Goal: Answer question/provide support: Answer question/provide support

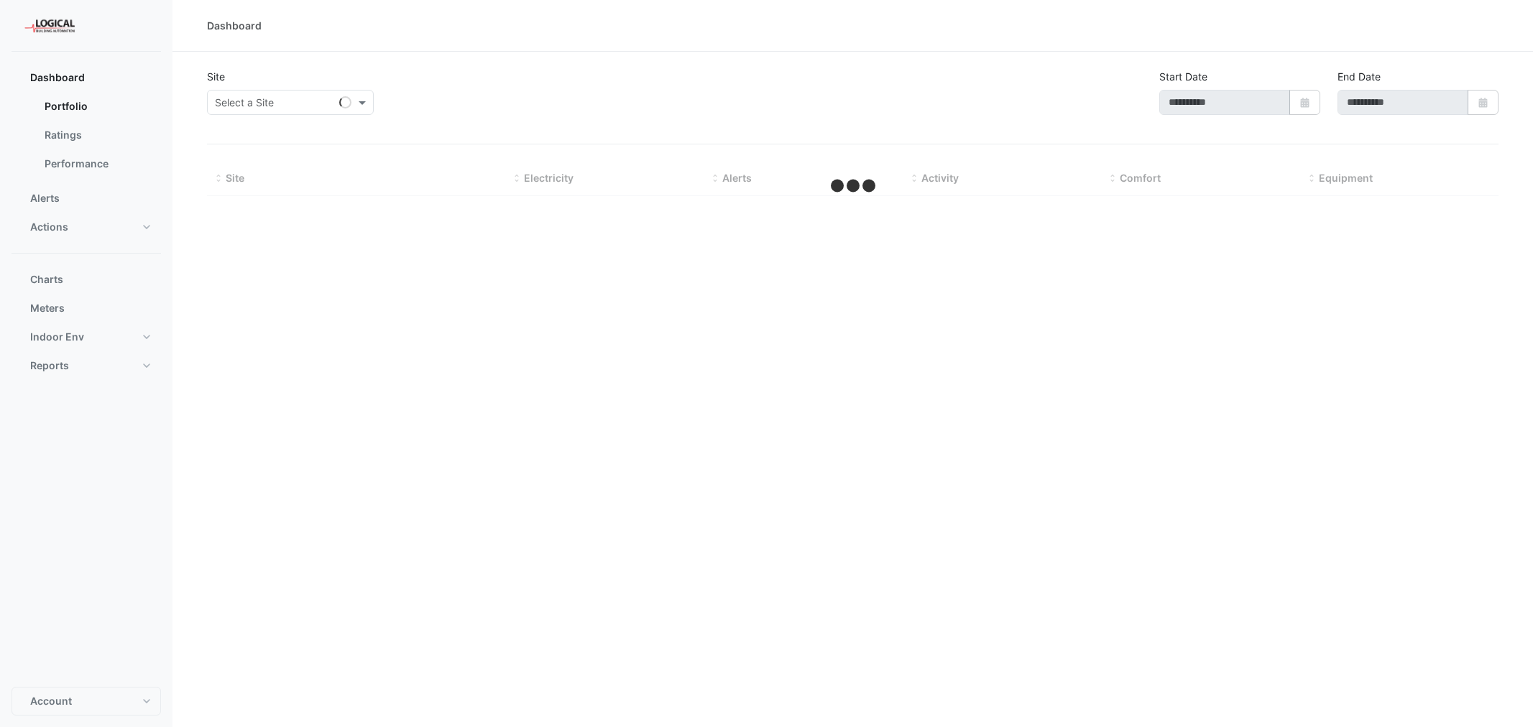
type input "**********"
select select "***"
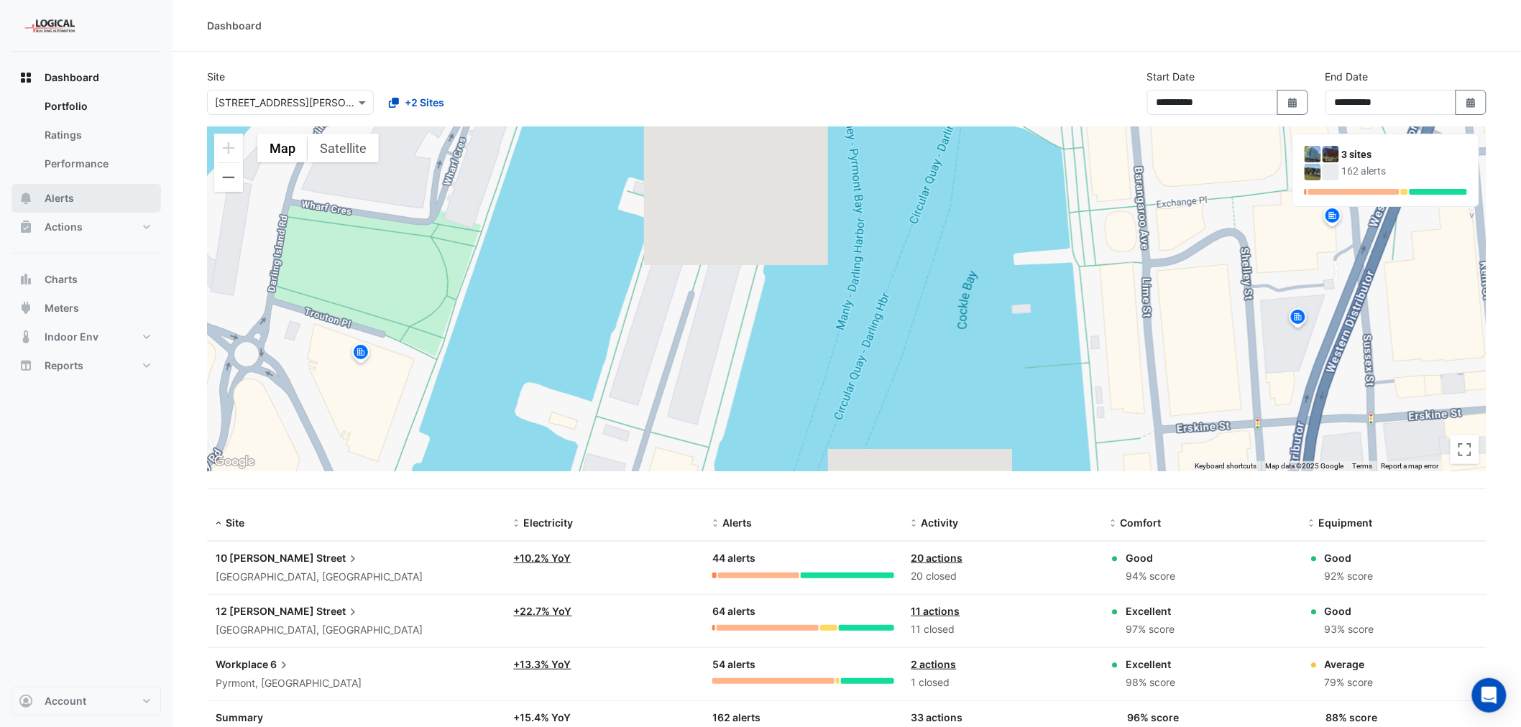
click at [58, 194] on span "Alerts" at bounding box center [59, 198] width 29 height 14
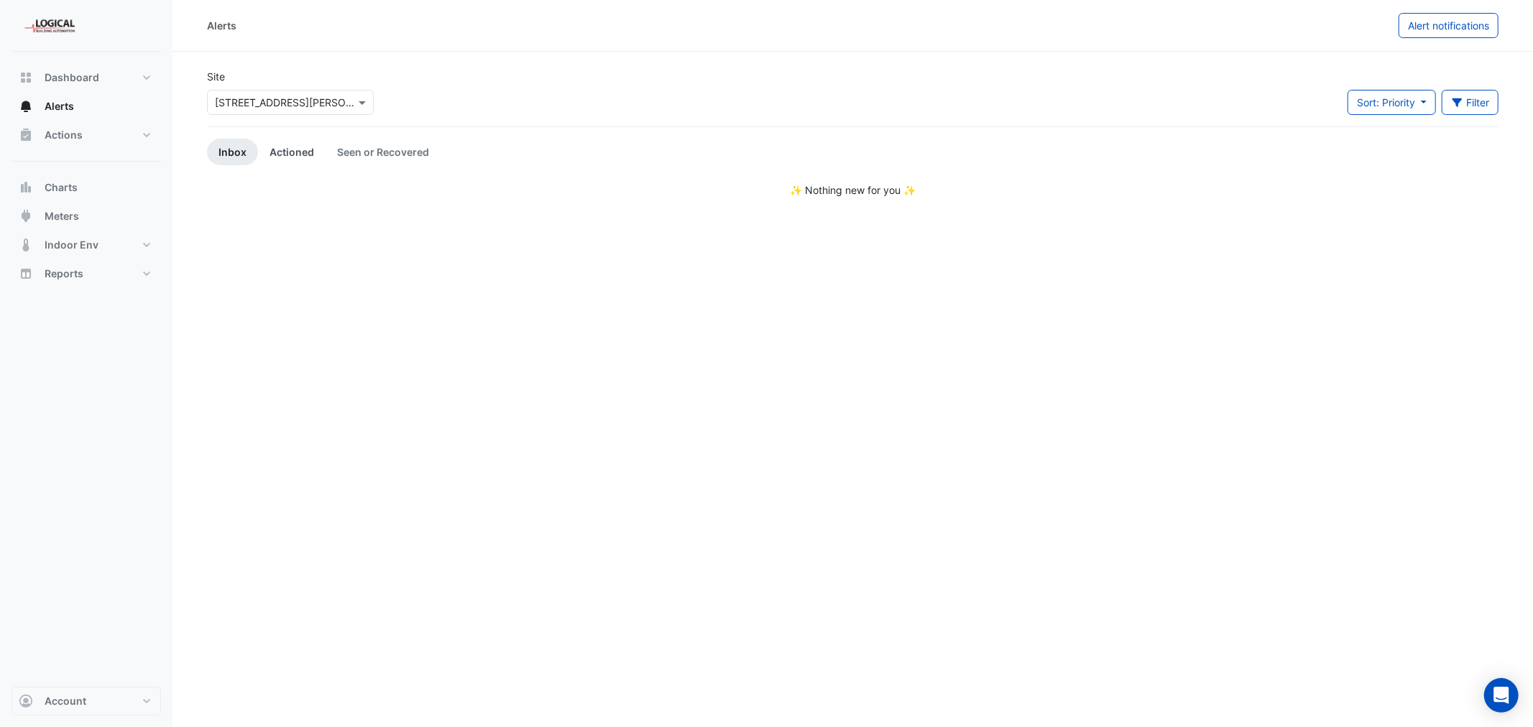
click at [285, 149] on link "Actioned" at bounding box center [292, 152] width 68 height 27
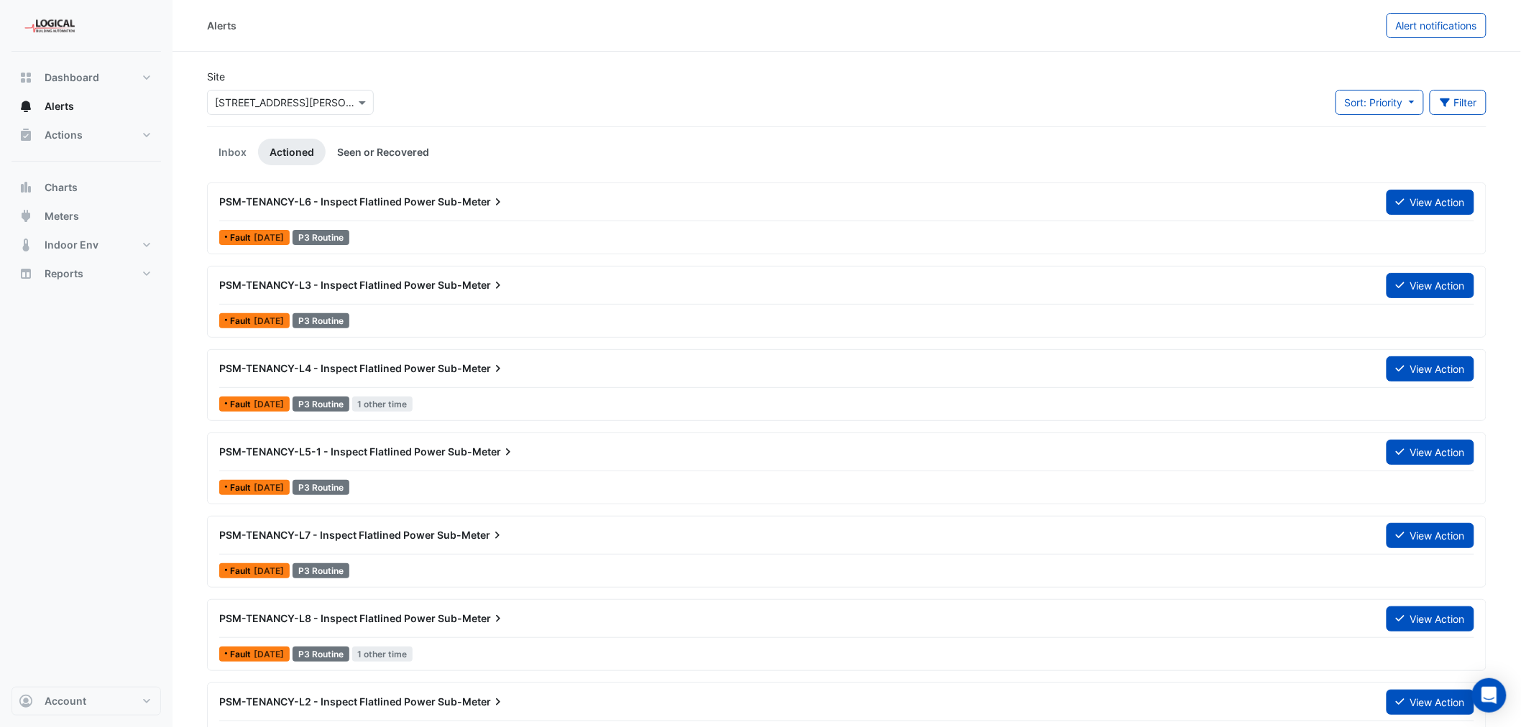
click at [381, 147] on link "Seen or Recovered" at bounding box center [383, 152] width 115 height 27
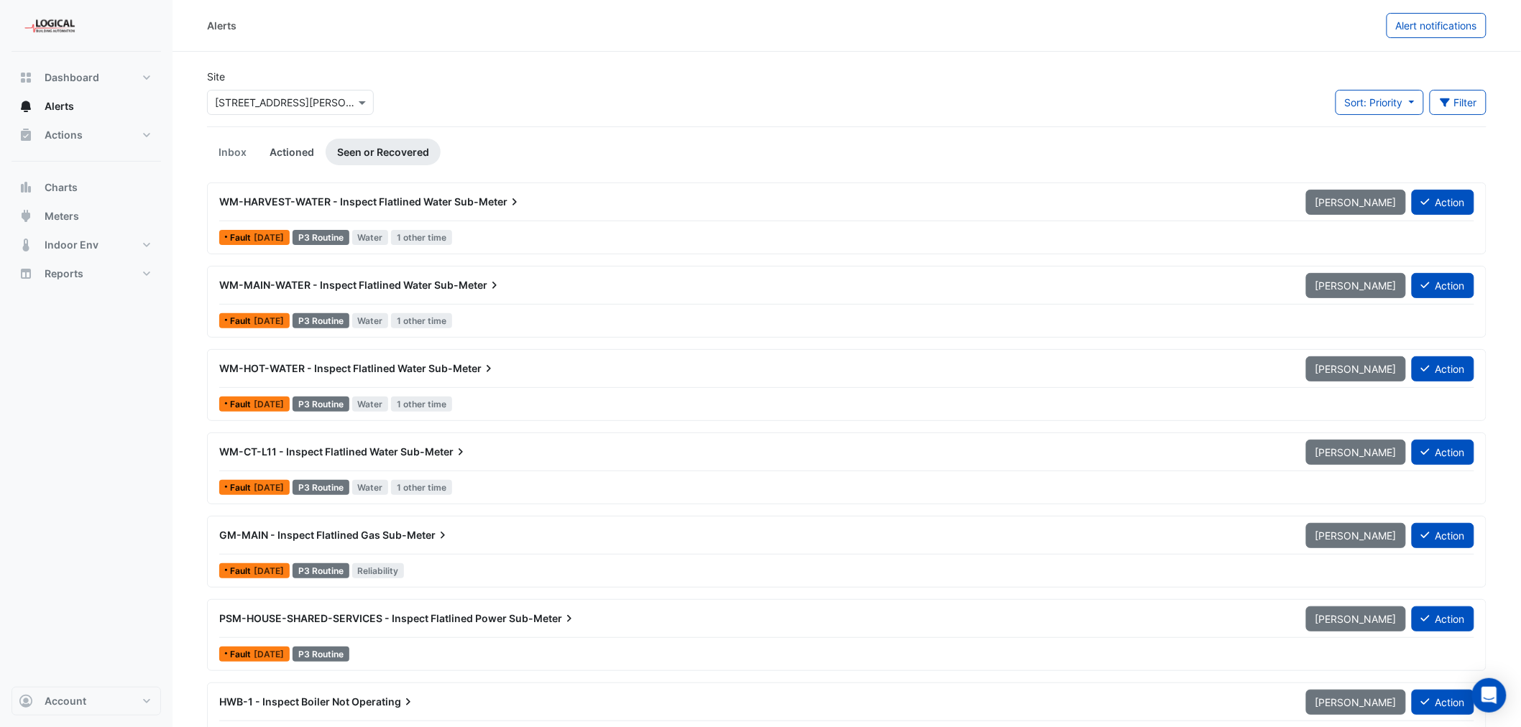
click at [282, 147] on link "Actioned" at bounding box center [292, 152] width 68 height 27
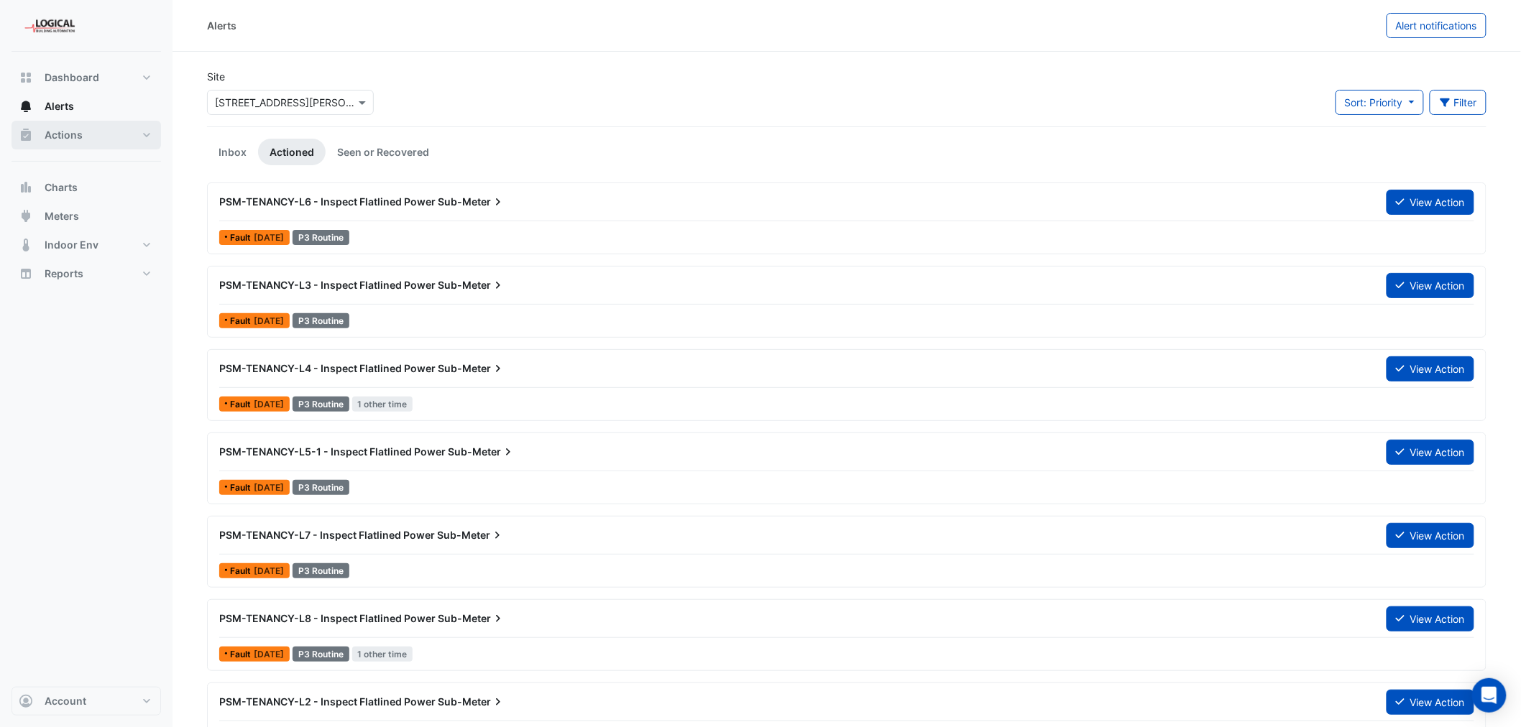
click at [61, 128] on span "Actions" at bounding box center [64, 135] width 38 height 14
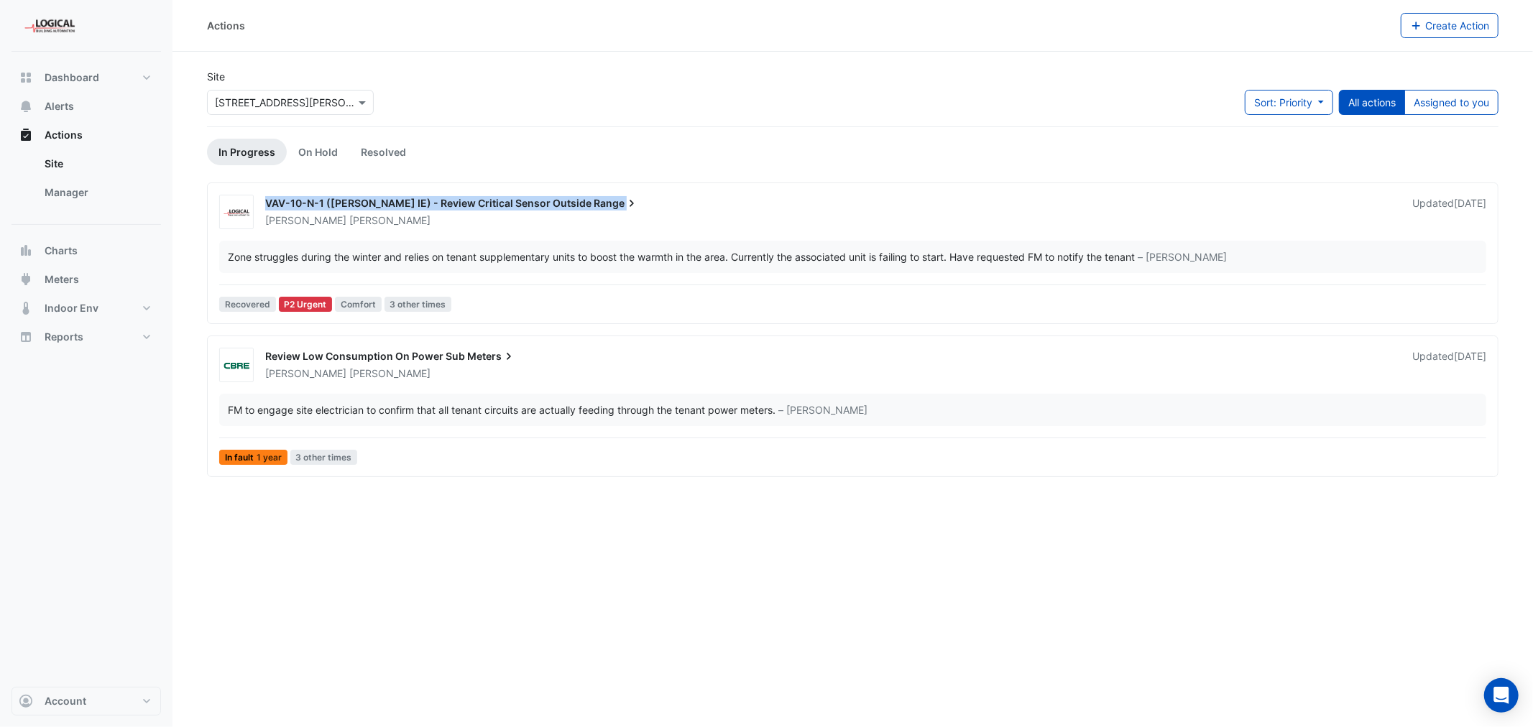
drag, startPoint x: 587, startPoint y: 198, endPoint x: 267, endPoint y: 199, distance: 320.6
click at [267, 199] on div "VAV-10-N-1 ([PERSON_NAME] IE) - Review Critical Sensor Outside Range" at bounding box center [830, 204] width 1130 height 17
copy div "VAV-10-N-1 ([PERSON_NAME] IE) - Review Critical Sensor Outside Range"
click at [367, 201] on span "VAV-10-N-1 ([PERSON_NAME] IE) - Review Critical Sensor Outside" at bounding box center [428, 203] width 326 height 12
click at [367, 231] on div "VAV-10-N-1 ([PERSON_NAME] IE) - Review Critical Sensor Outside Range [PERSON_NA…" at bounding box center [852, 256] width 1279 height 123
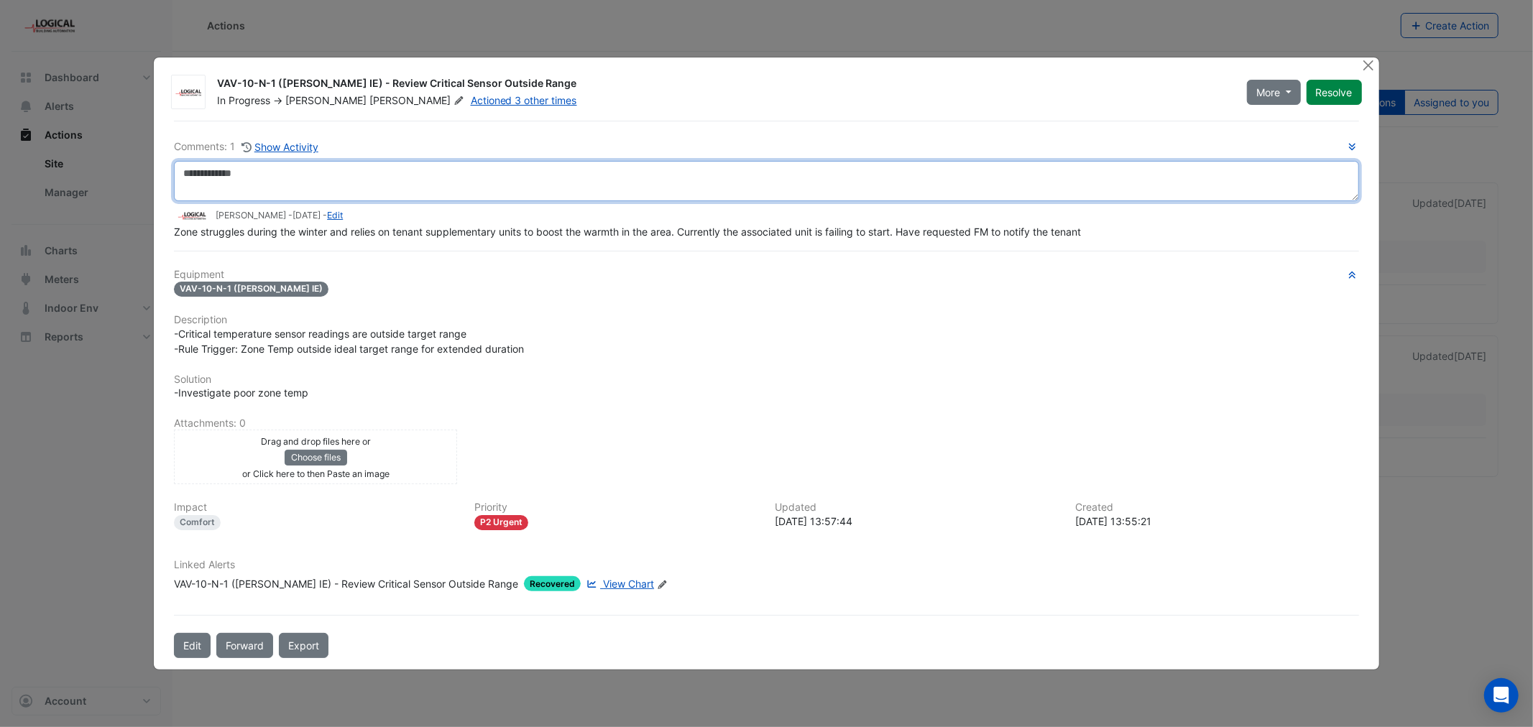
click at [224, 178] on textarea at bounding box center [766, 181] width 1185 height 40
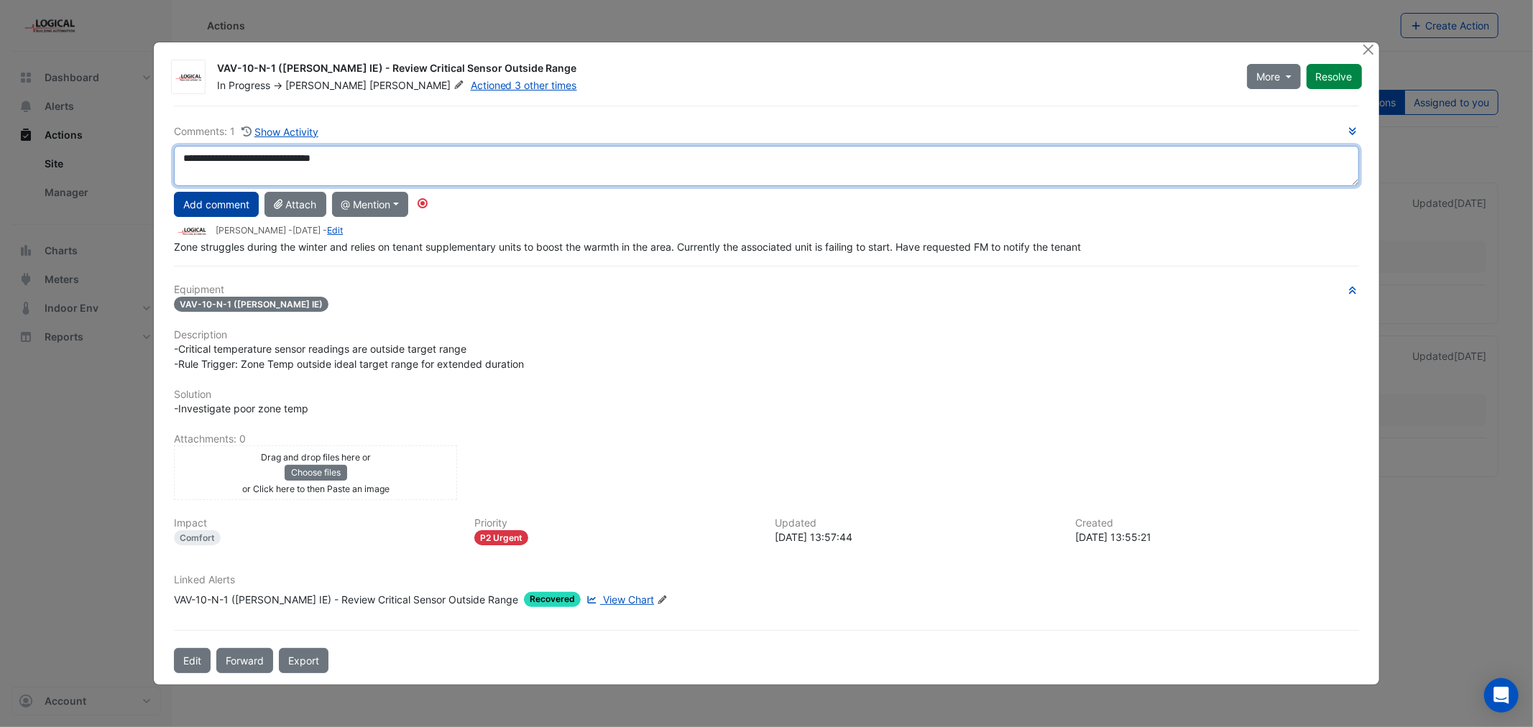
type textarea "**********"
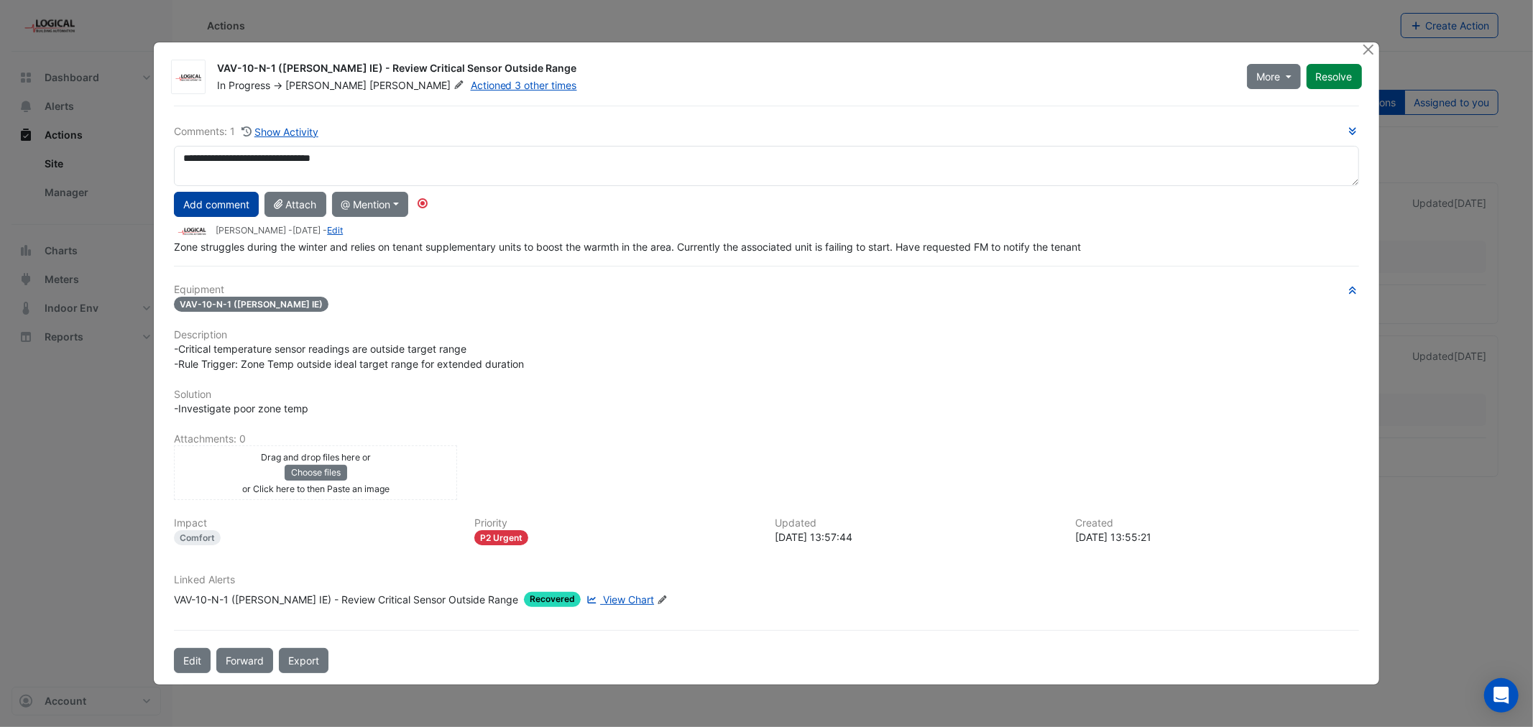
click at [217, 203] on button "Add comment" at bounding box center [216, 204] width 85 height 25
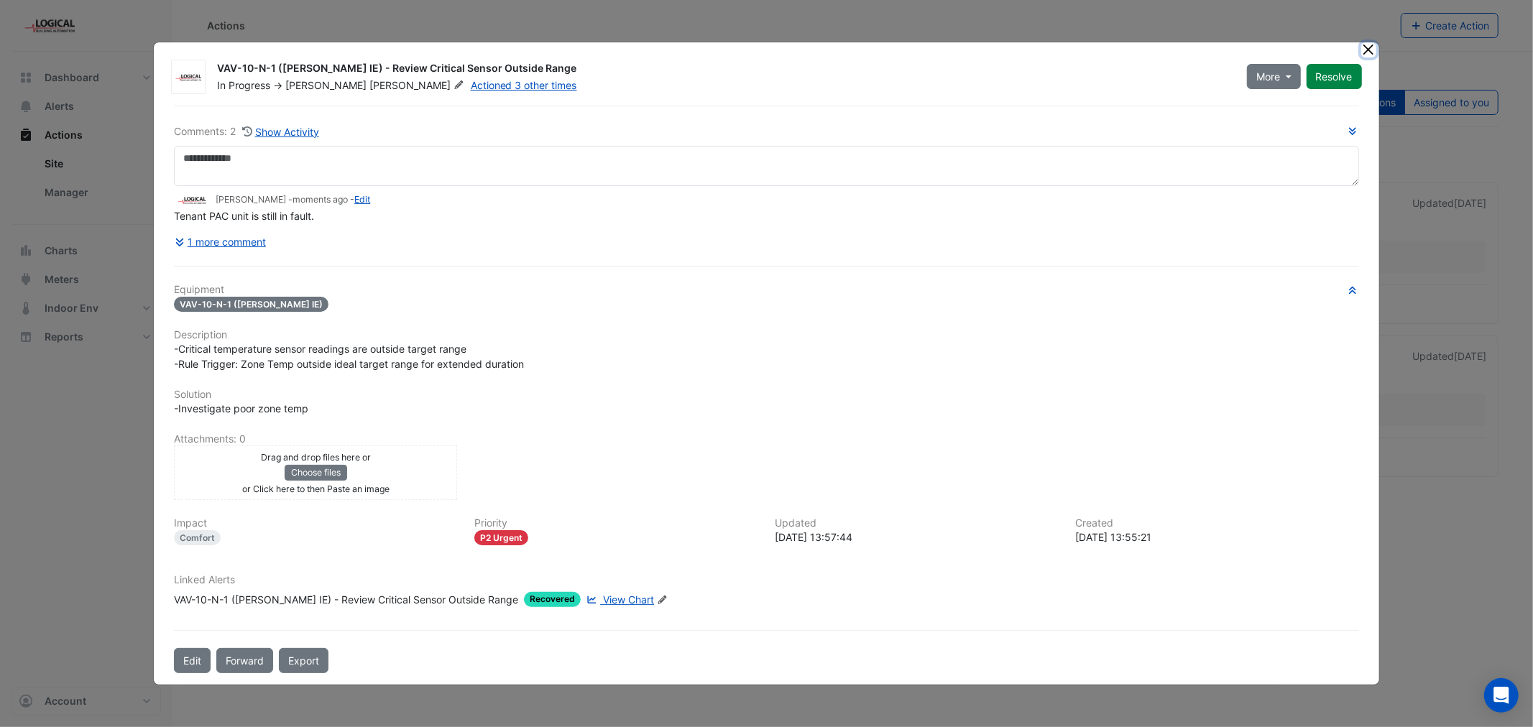
click at [1369, 52] on button "Close" at bounding box center [1368, 49] width 15 height 15
